Goal: Information Seeking & Learning: Learn about a topic

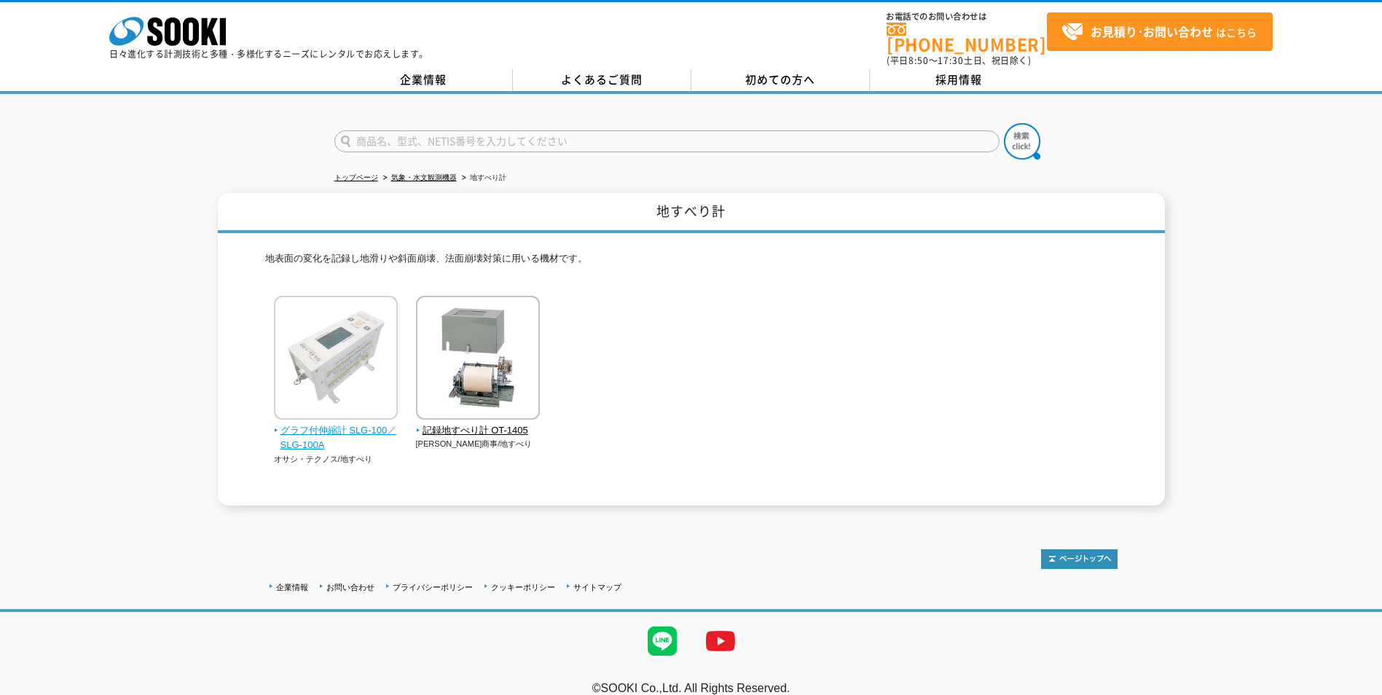
click at [332, 424] on span "グラフ付伸縮計 SLG-100／SLG-100A" at bounding box center [336, 438] width 125 height 31
drag, startPoint x: 475, startPoint y: 426, endPoint x: 517, endPoint y: 434, distance: 42.2
click at [475, 427] on span "記録地すべり計 OT-1405" at bounding box center [478, 430] width 125 height 15
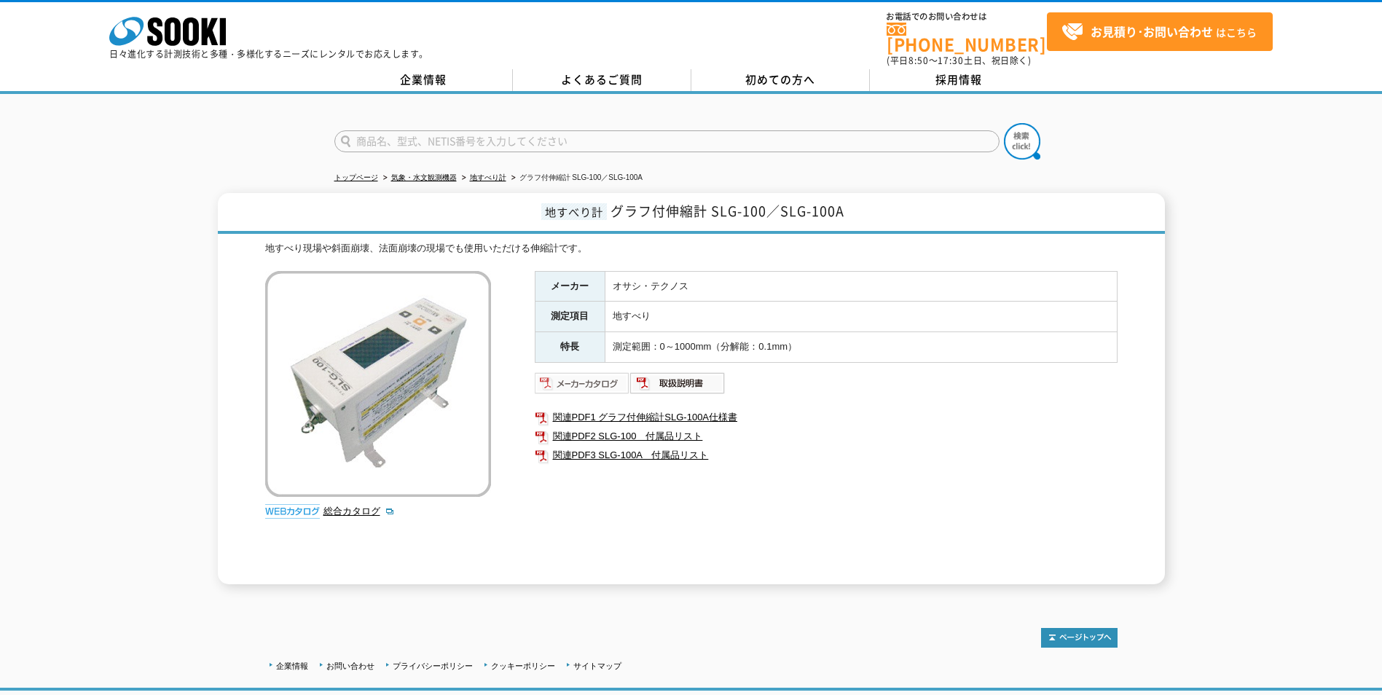
click at [564, 384] on img at bounding box center [582, 383] width 95 height 23
